Goal: Task Accomplishment & Management: Use online tool/utility

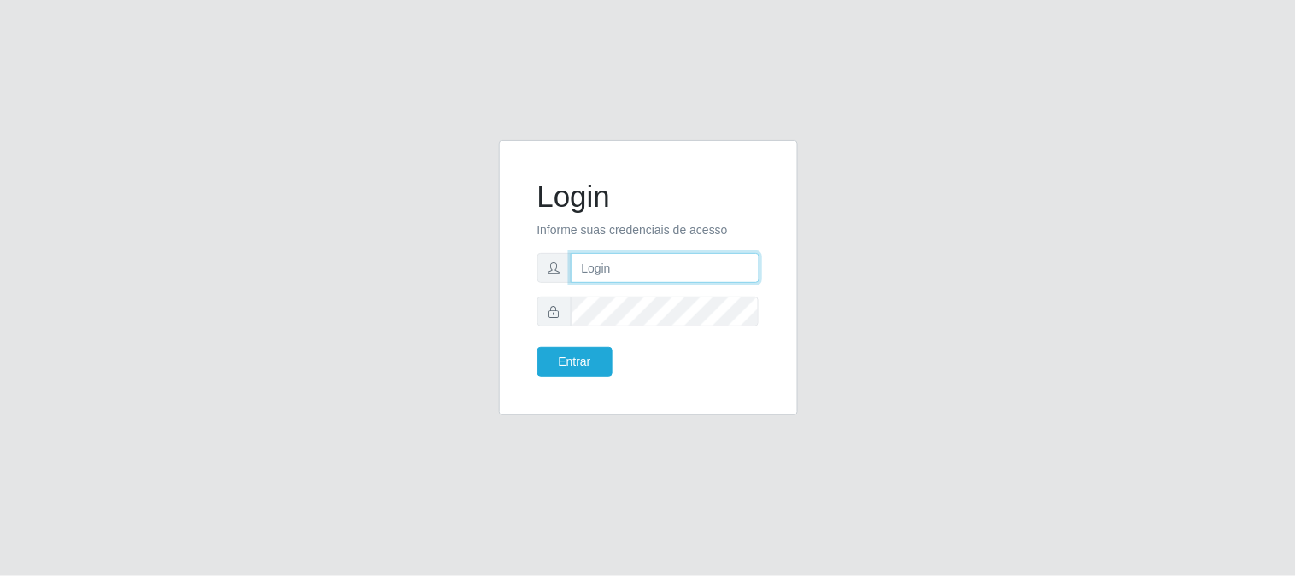
click at [675, 261] on input "text" at bounding box center [665, 268] width 189 height 30
type input "[EMAIL_ADDRESS][DOMAIN_NAME]"
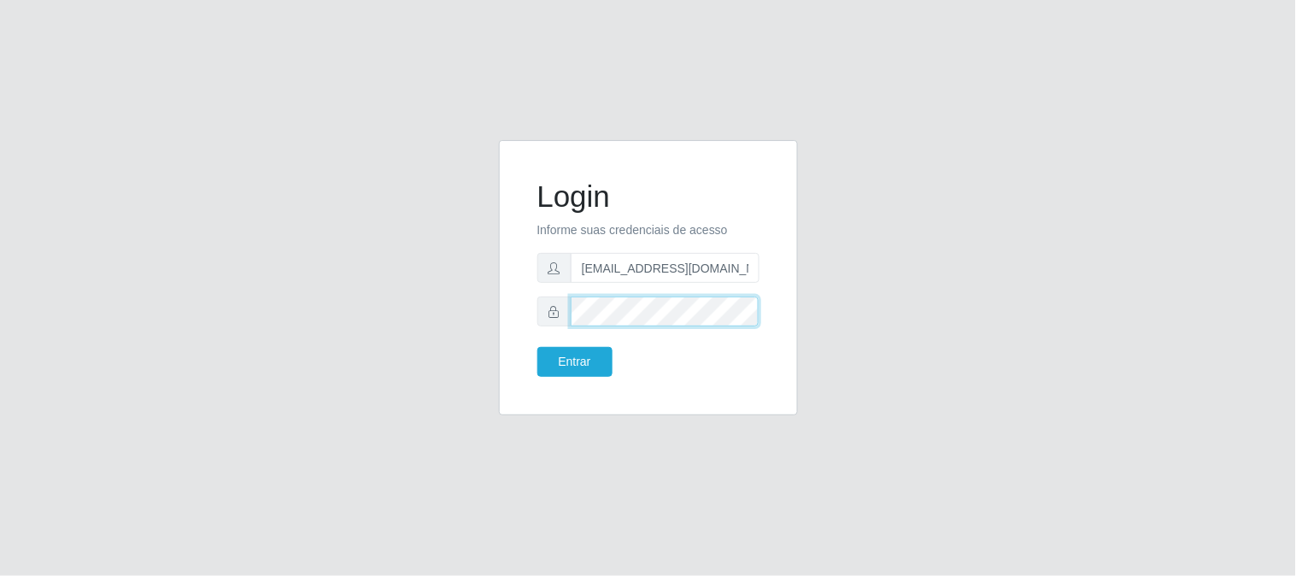
click at [537, 347] on button "Entrar" at bounding box center [574, 362] width 75 height 30
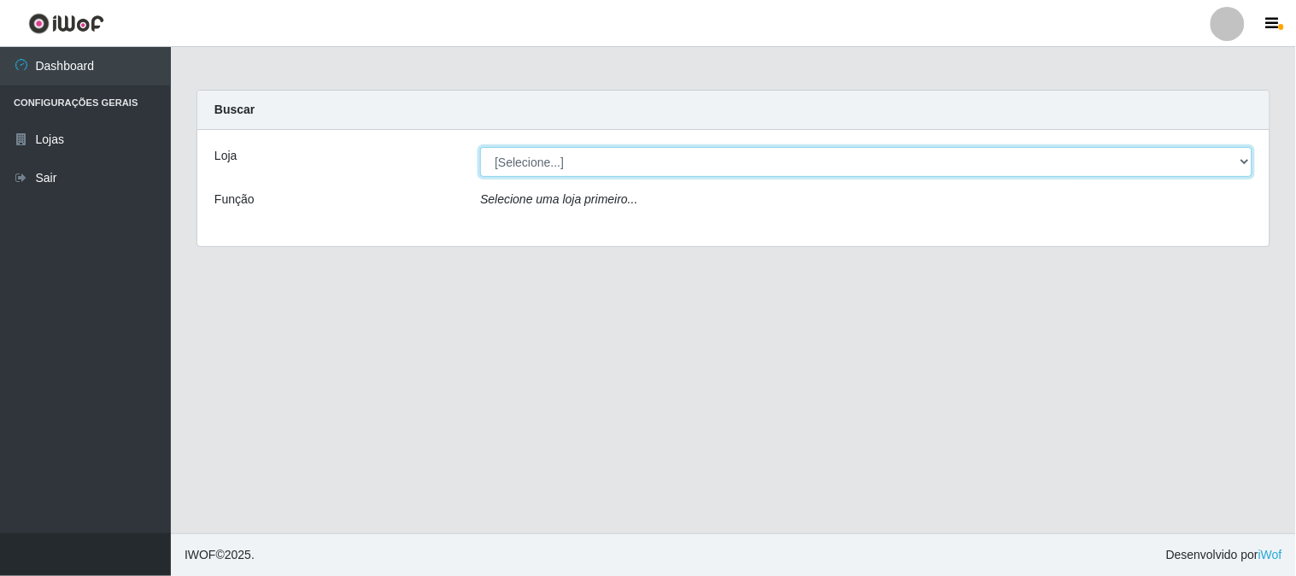
click at [668, 166] on select "[Selecione...] Queiroz Atacadão - [GEOGRAPHIC_DATA]" at bounding box center [866, 162] width 772 height 30
select select "464"
click at [480, 147] on select "[Selecione...] Queiroz Atacadão - [GEOGRAPHIC_DATA]" at bounding box center [866, 162] width 772 height 30
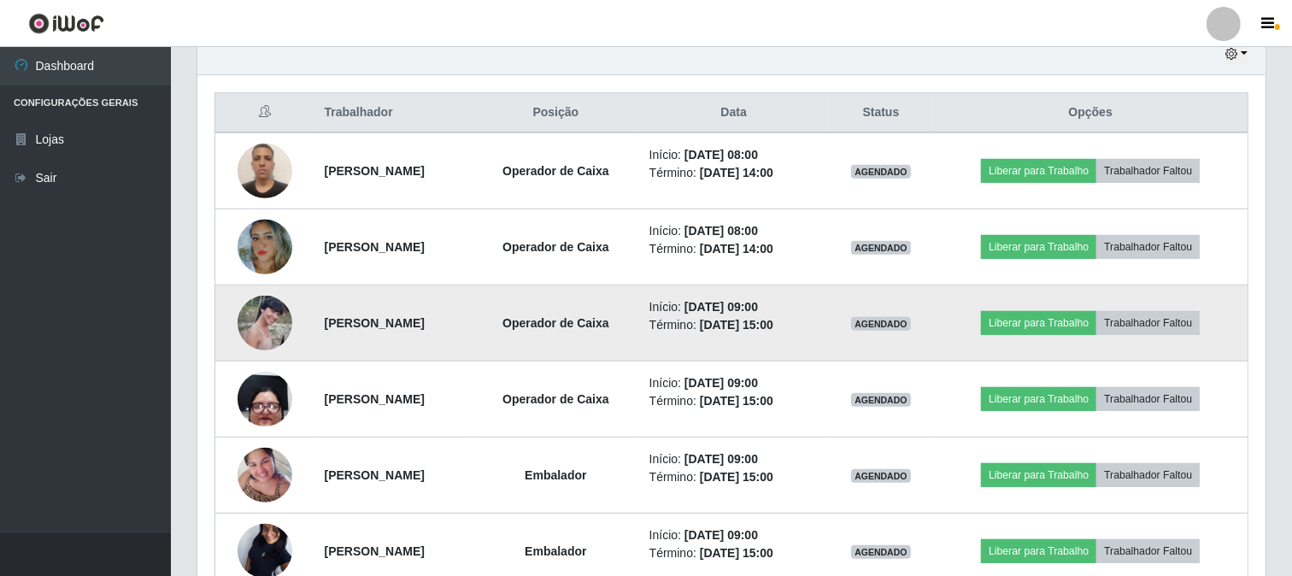
scroll to position [569, 0]
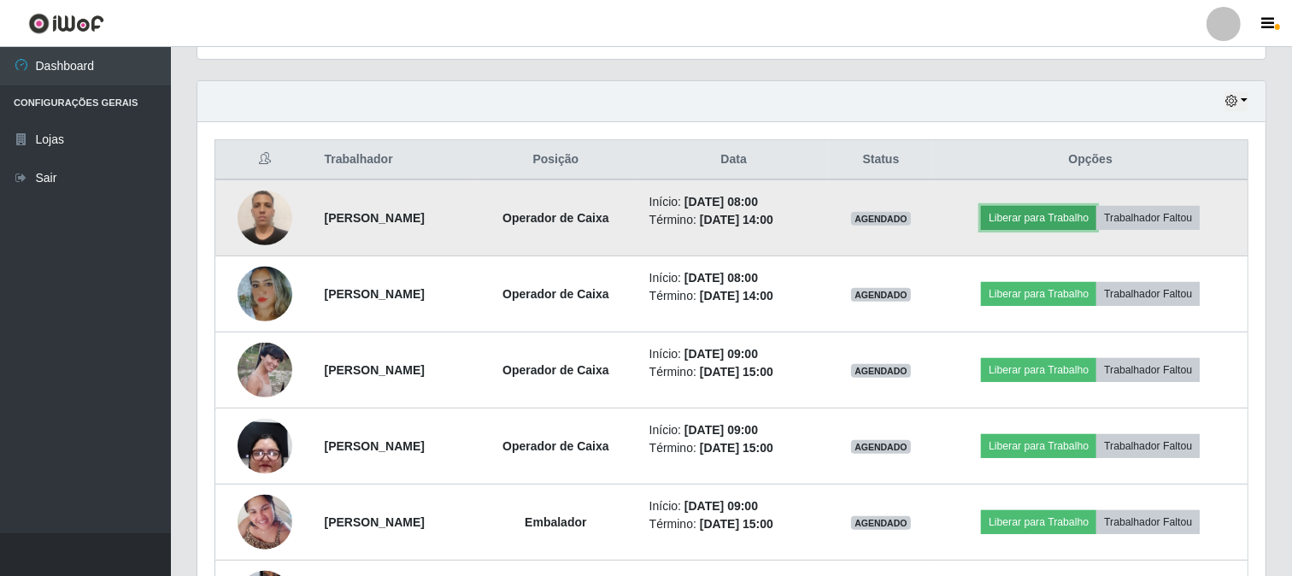
click at [1081, 214] on button "Liberar para Trabalho" at bounding box center [1038, 218] width 115 height 24
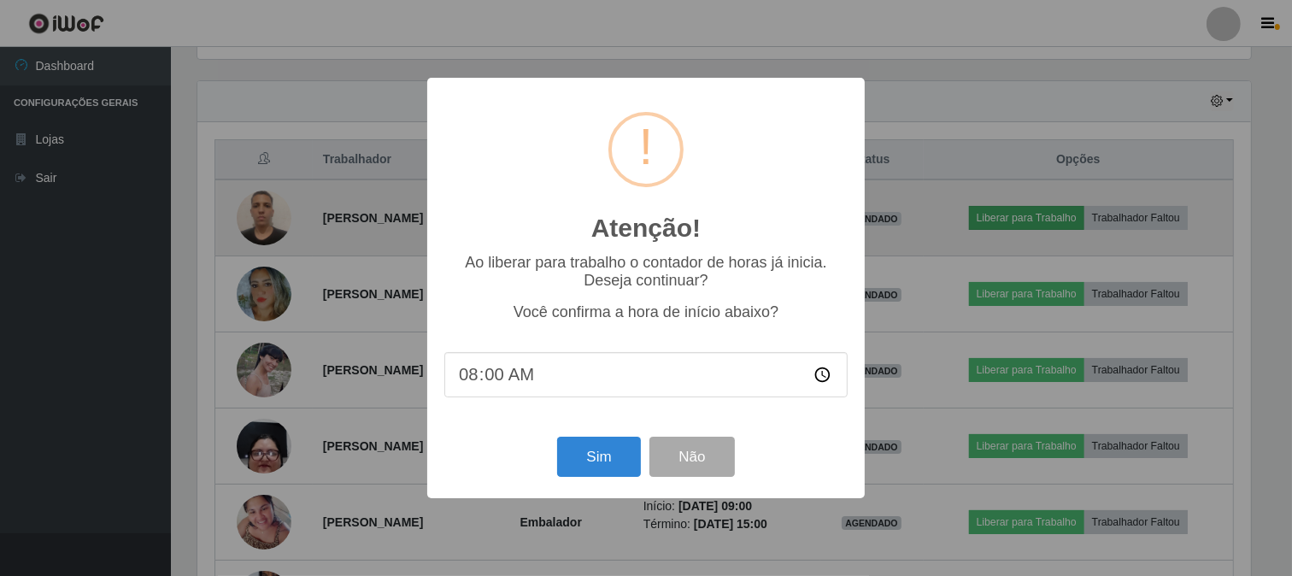
scroll to position [354, 1057]
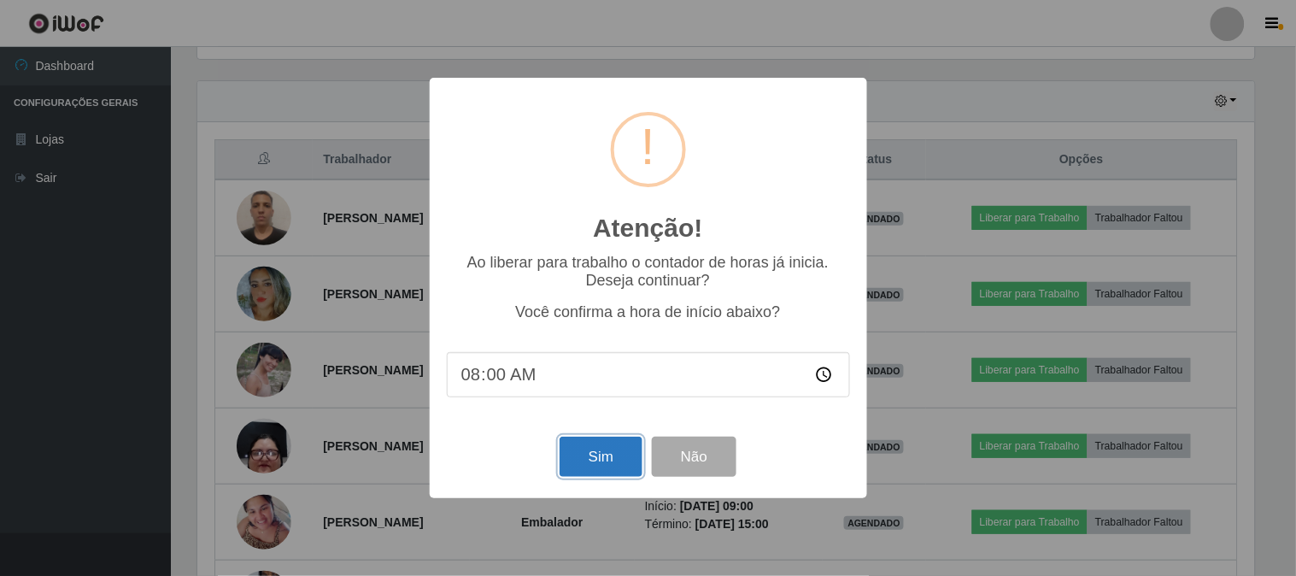
click at [599, 450] on button "Sim" at bounding box center [601, 457] width 83 height 40
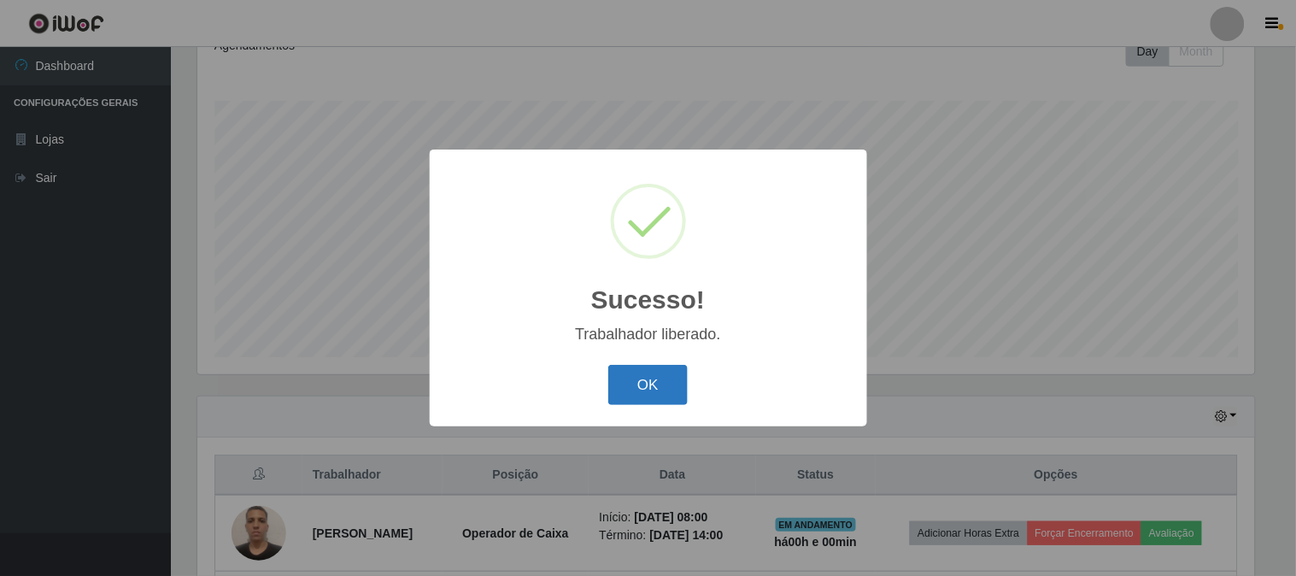
click at [673, 376] on button "OK" at bounding box center [647, 385] width 79 height 40
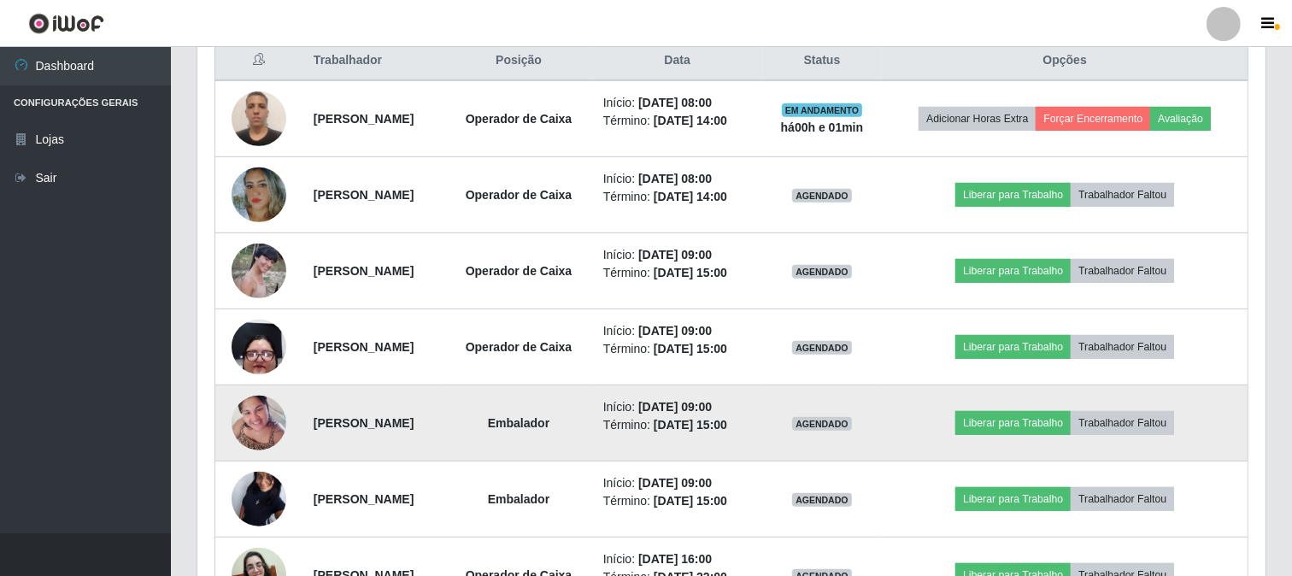
scroll to position [634, 0]
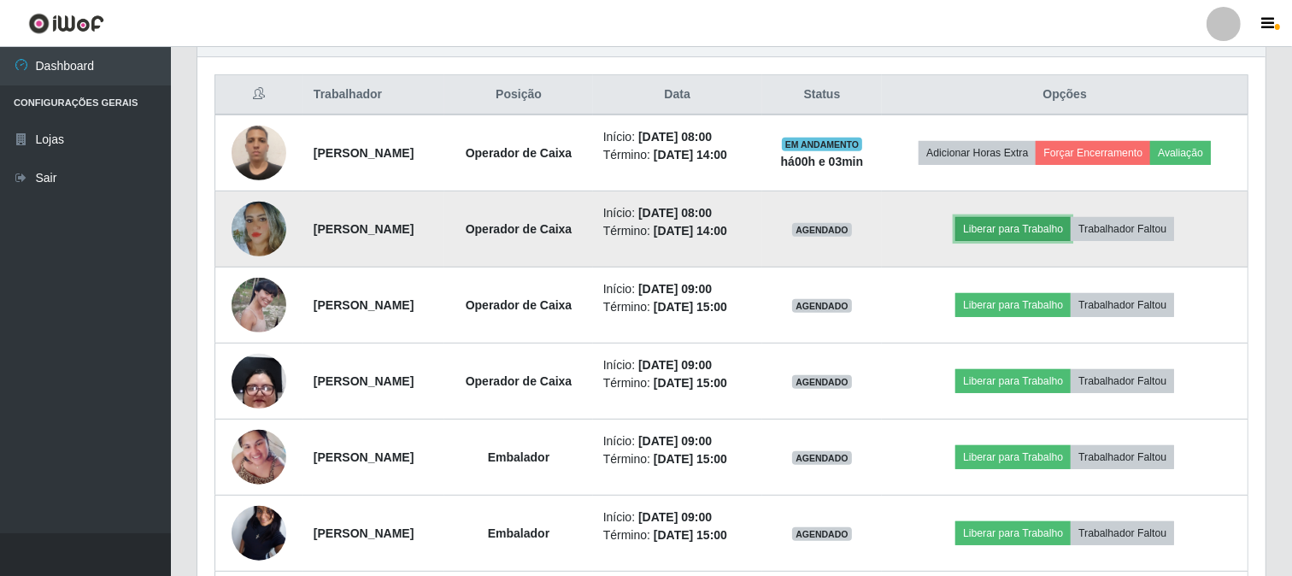
click at [1027, 241] on button "Liberar para Trabalho" at bounding box center [1012, 229] width 115 height 24
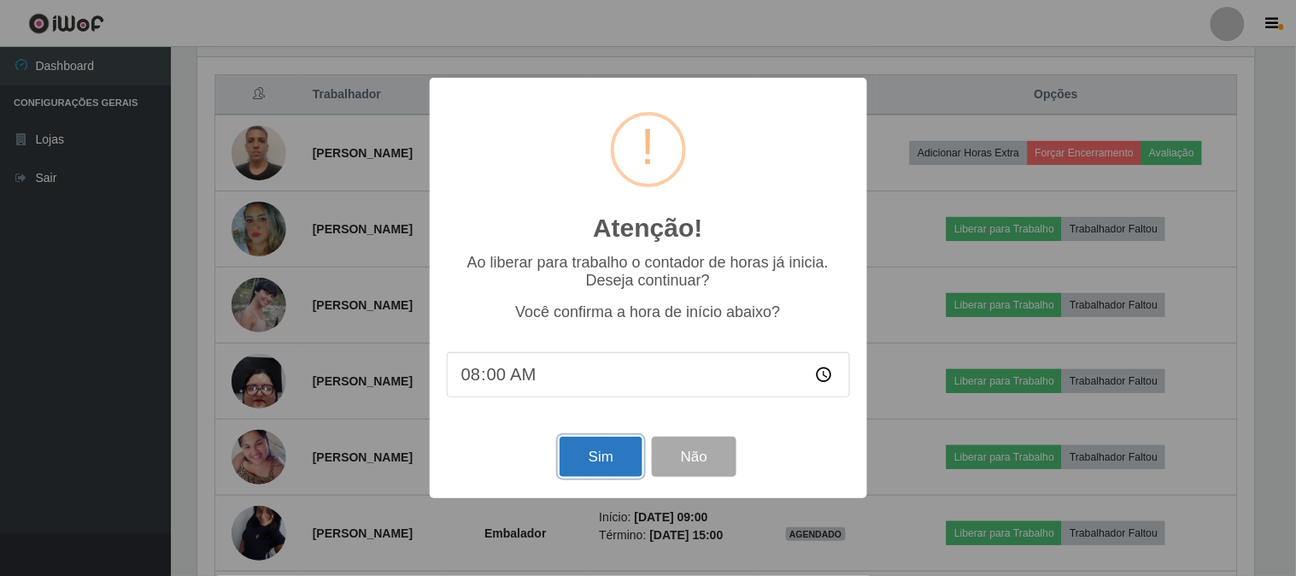
click at [579, 457] on button "Sim" at bounding box center [601, 457] width 83 height 40
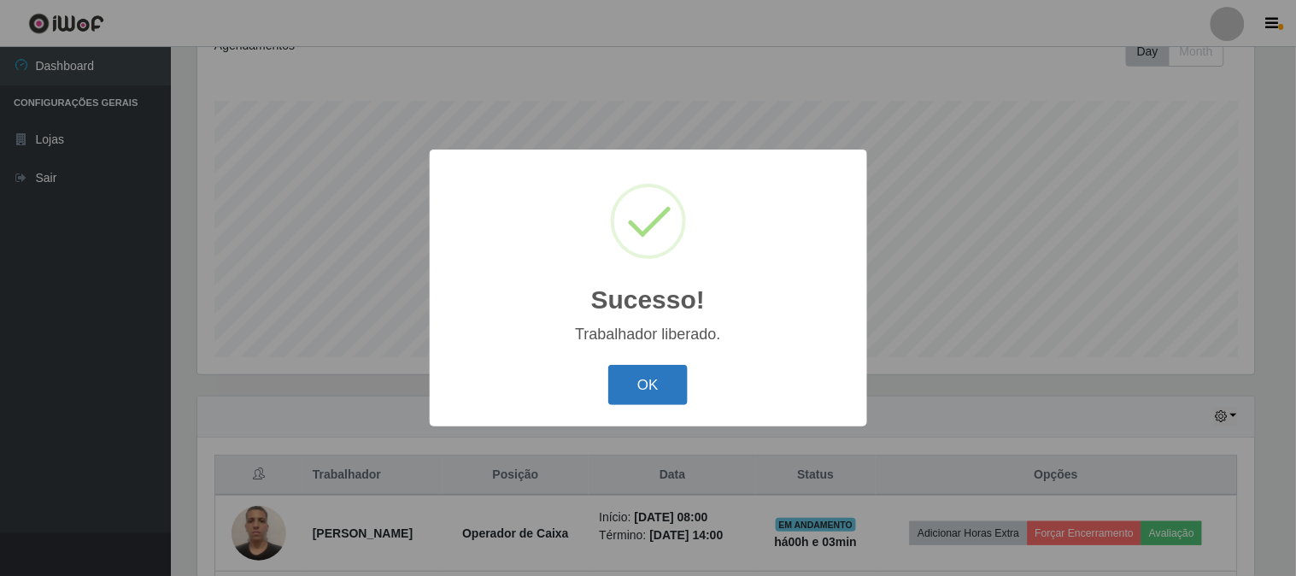
click at [666, 393] on button "OK" at bounding box center [647, 385] width 79 height 40
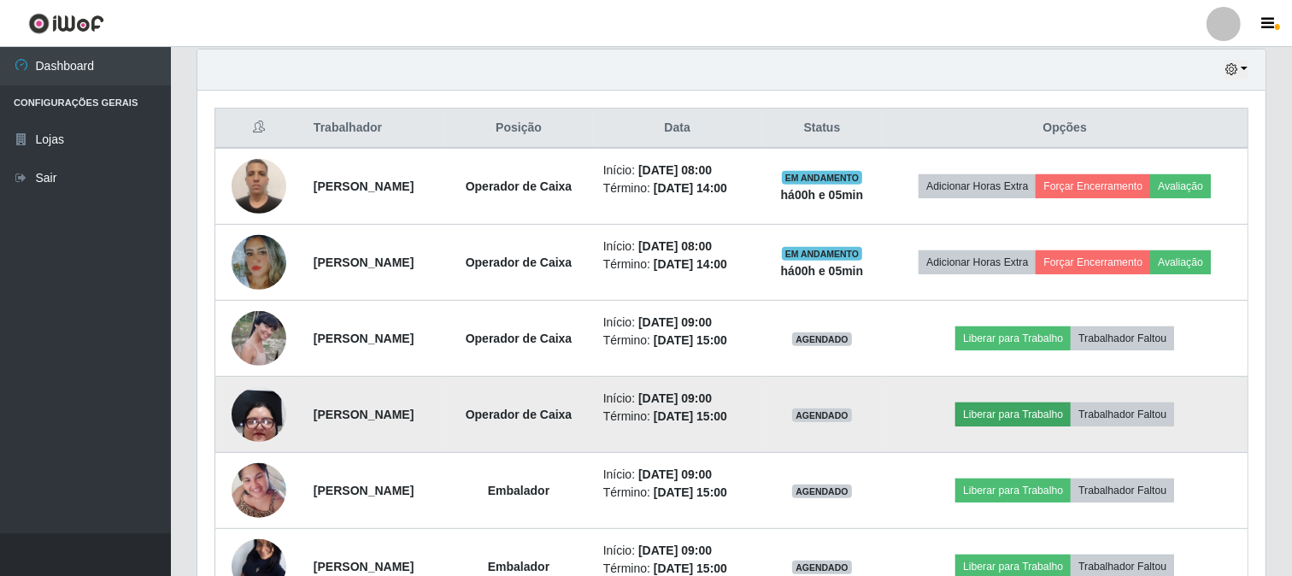
scroll to position [634, 0]
